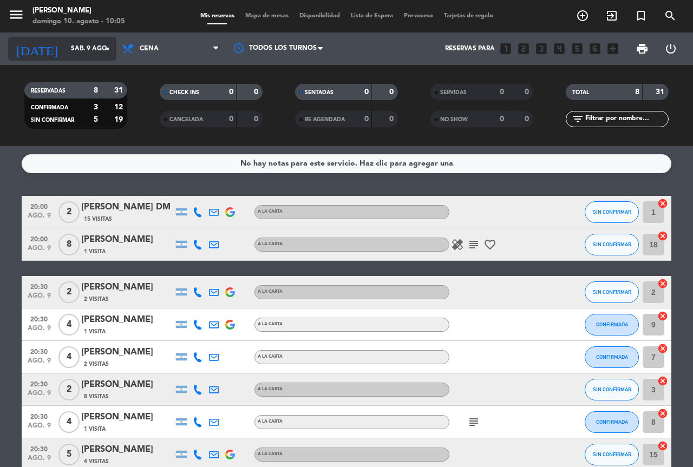
click at [97, 54] on input "sáb. 9 ago." at bounding box center [109, 49] width 86 height 18
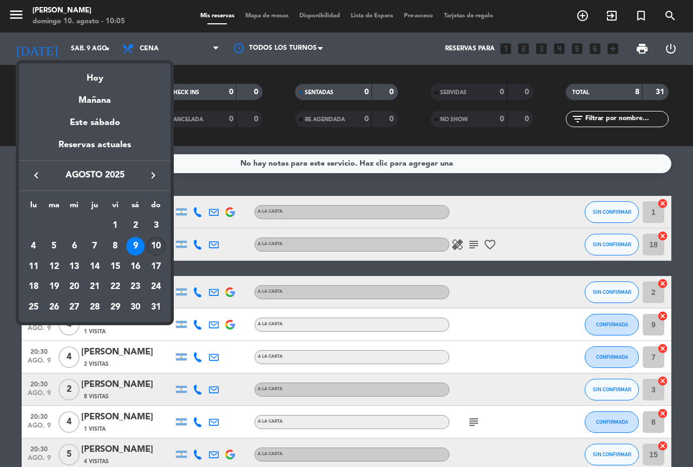
click at [147, 254] on td "10" at bounding box center [156, 246] width 21 height 21
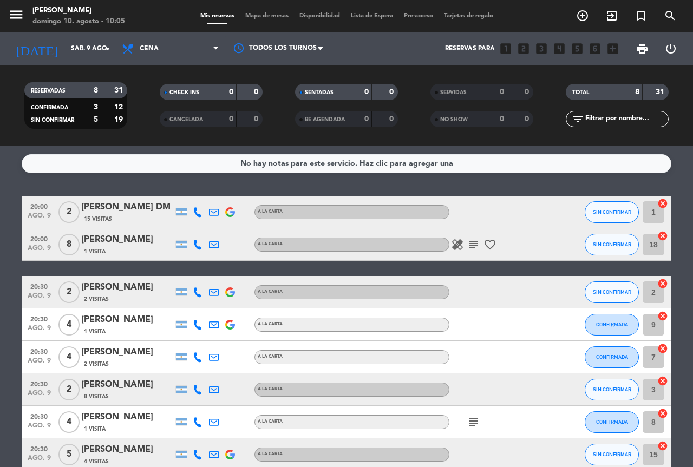
type input "dom. 10 ago."
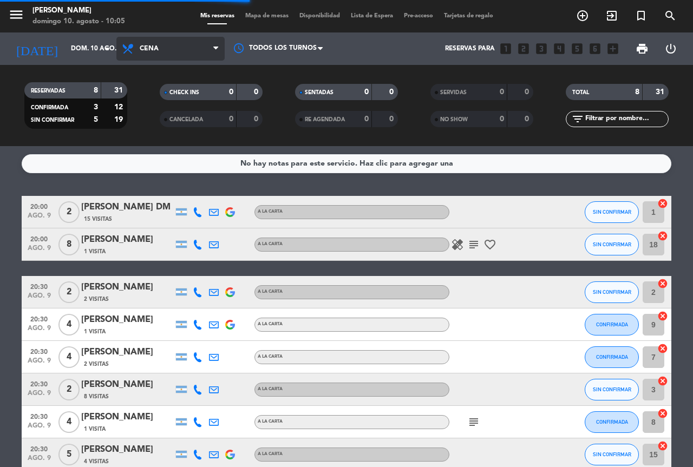
click at [168, 47] on span "Cena" at bounding box center [170, 49] width 108 height 24
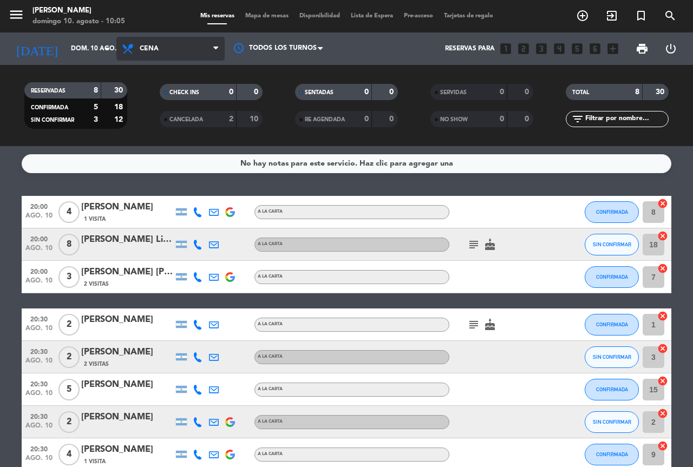
click at [183, 42] on span "Cena" at bounding box center [170, 49] width 108 height 24
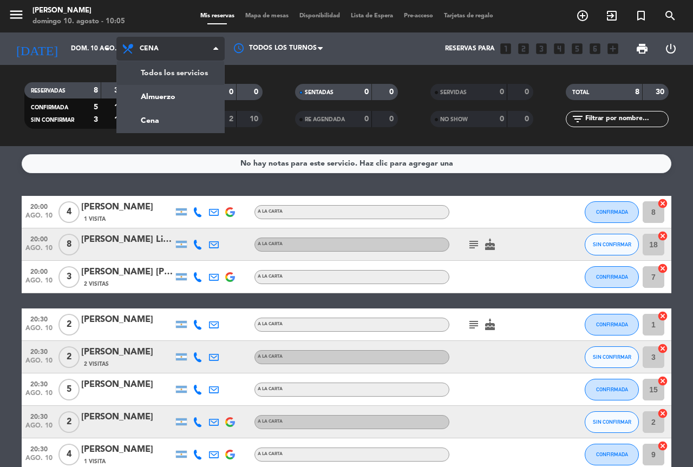
click at [181, 81] on div "menu [PERSON_NAME][DATE] 10. agosto - 10:05 Mis reservas Mapa de mesas Disponib…" at bounding box center [346, 73] width 693 height 146
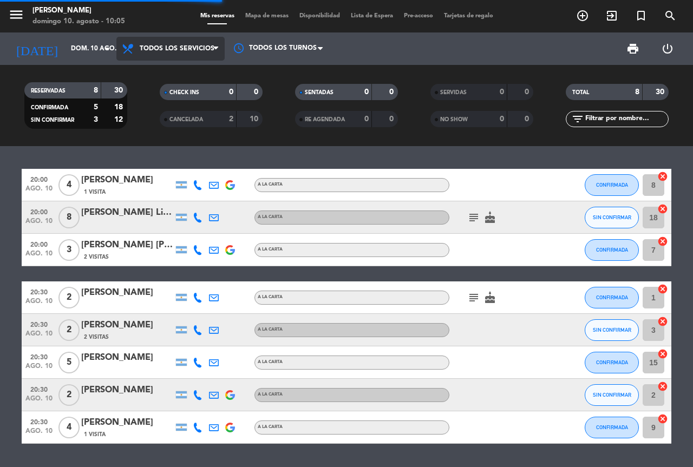
click at [174, 45] on span "Todos los servicios" at bounding box center [177, 49] width 75 height 8
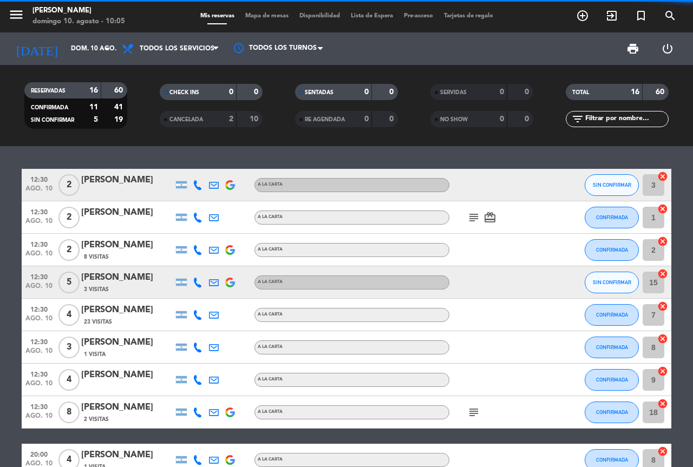
click at [176, 88] on div "CHECK INS" at bounding box center [187, 92] width 50 height 12
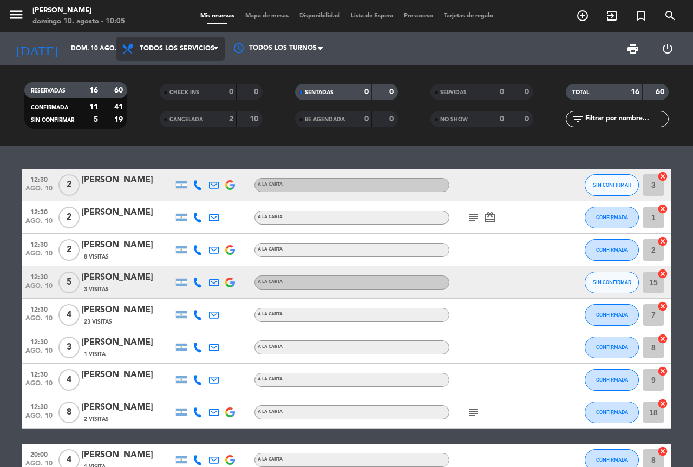
click at [184, 51] on span "Todos los servicios" at bounding box center [177, 49] width 75 height 8
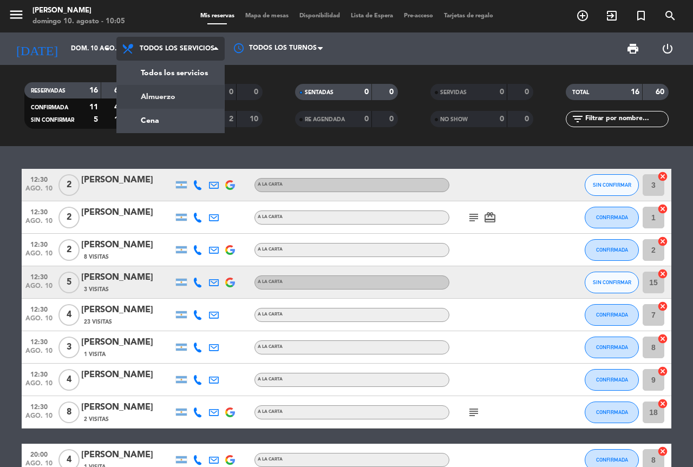
click at [184, 90] on div "menu [PERSON_NAME][DATE] 10. agosto - 10:05 Mis reservas Mapa de mesas Disponib…" at bounding box center [346, 73] width 693 height 146
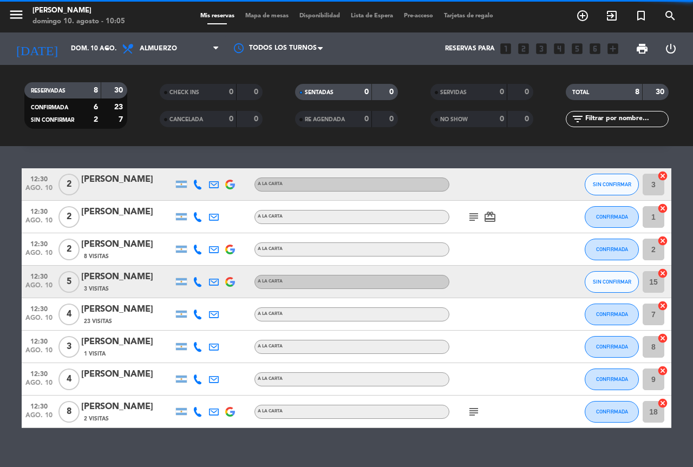
scroll to position [43, 0]
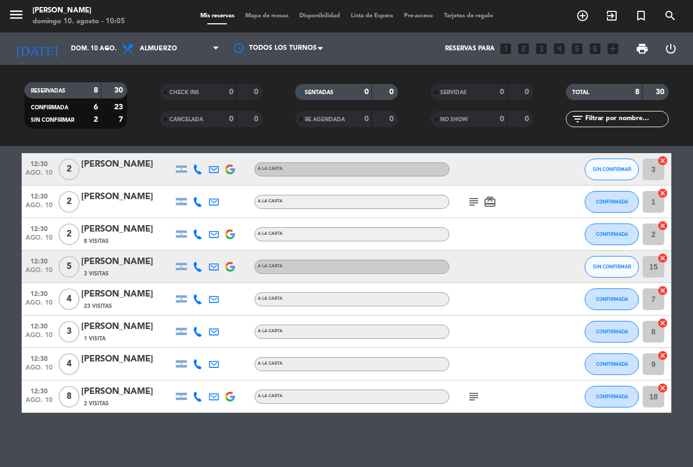
click at [476, 196] on icon "subject" at bounding box center [473, 201] width 13 height 13
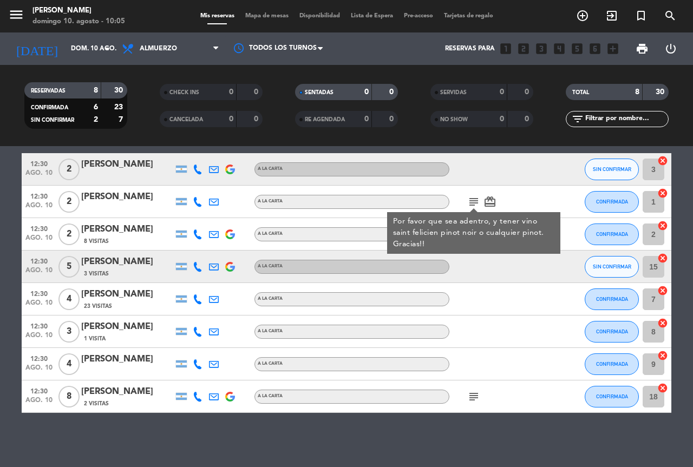
click at [471, 396] on icon "subject" at bounding box center [473, 396] width 13 height 13
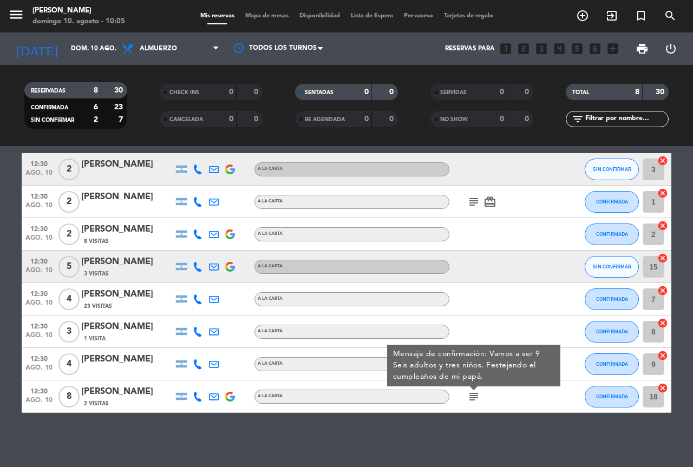
click at [482, 425] on div "No hay notas para este servicio. Haz clic para agregar una 12:30 [DATE] 2 [PERS…" at bounding box center [346, 306] width 693 height 321
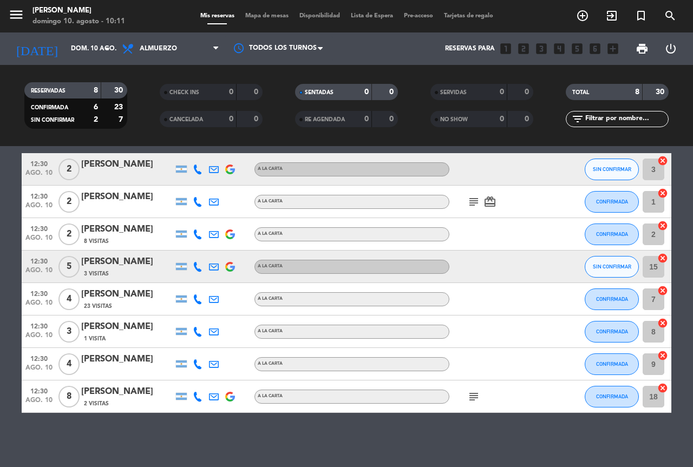
click at [470, 399] on icon "subject" at bounding box center [473, 396] width 13 height 13
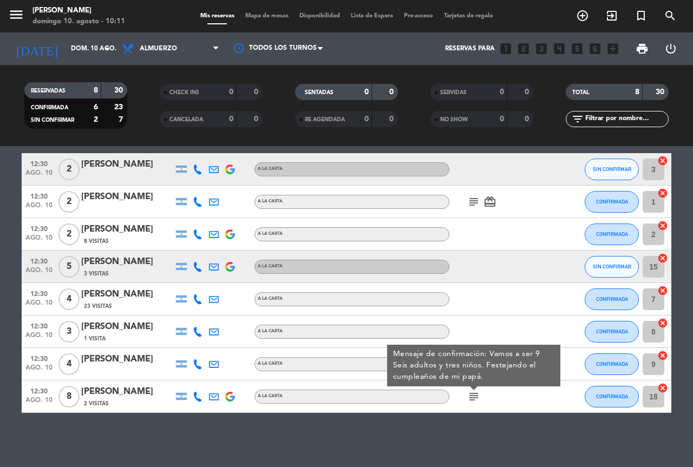
click at [469, 399] on icon "subject" at bounding box center [473, 396] width 13 height 13
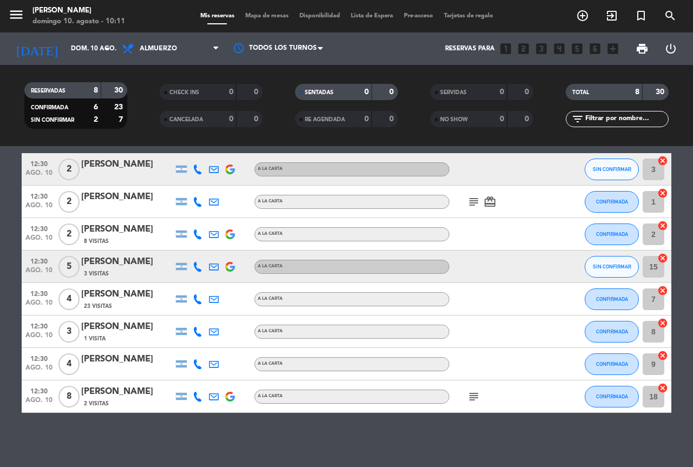
click at [456, 421] on div "No hay notas para este servicio. Haz clic para agregar una 12:30 [DATE] 2 [PERS…" at bounding box center [346, 306] width 693 height 321
click at [473, 197] on icon "subject" at bounding box center [473, 201] width 13 height 13
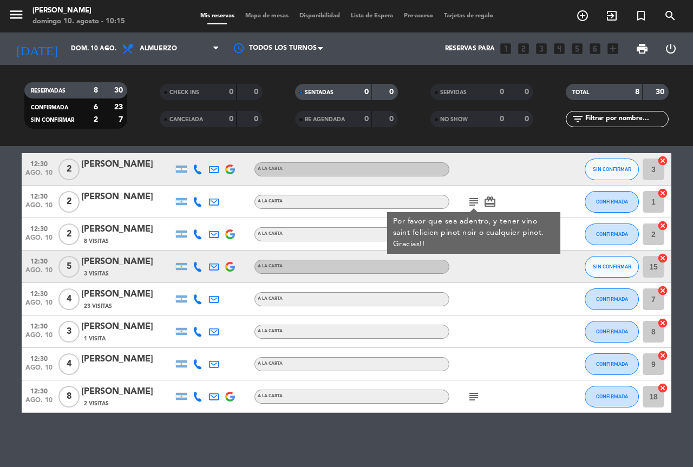
click at [473, 197] on icon "subject" at bounding box center [473, 201] width 13 height 13
